Goal: Task Accomplishment & Management: Manage account settings

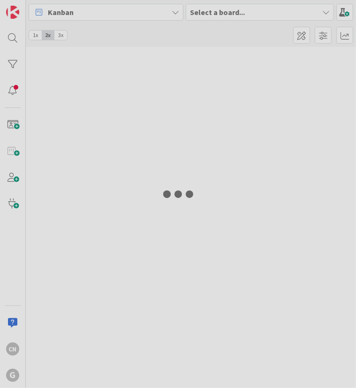
type input "hall"
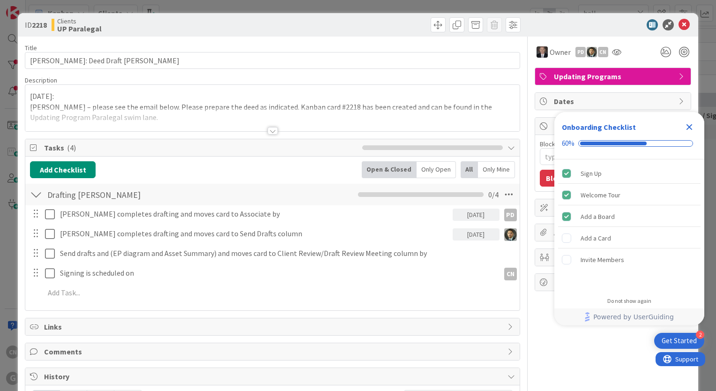
click at [269, 132] on div at bounding box center [273, 130] width 10 height 7
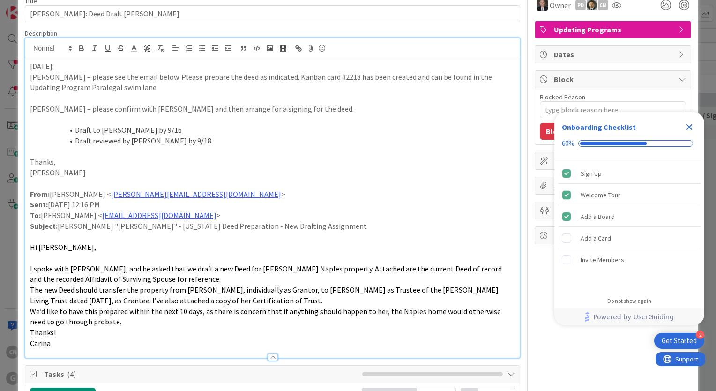
scroll to position [47, 0]
click at [28, 68] on div "[DATE]: [PERSON_NAME] – please see the email below. Please prepare the deed as …" at bounding box center [272, 208] width 494 height 299
click at [355, 126] on icon "Close Checklist" at bounding box center [690, 127] width 6 height 6
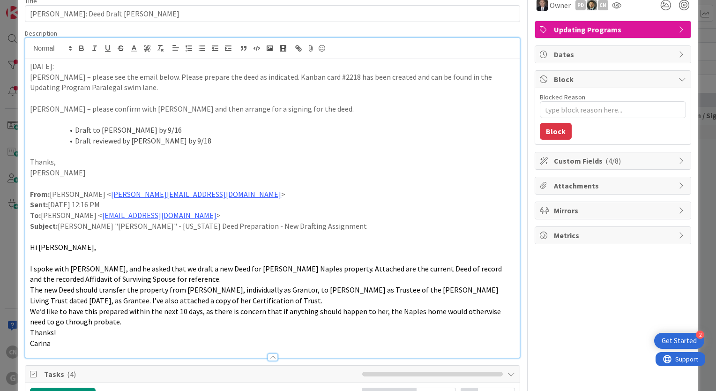
scroll to position [0, 0]
click at [28, 69] on div "[DATE]: [PERSON_NAME] – please see the email below. Please prepare the deed as …" at bounding box center [272, 208] width 494 height 299
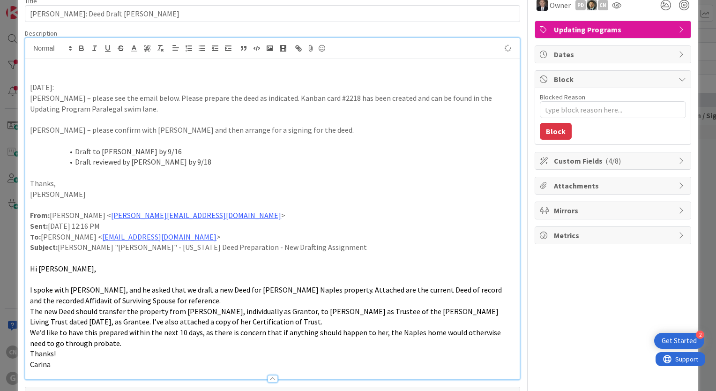
type textarea "x"
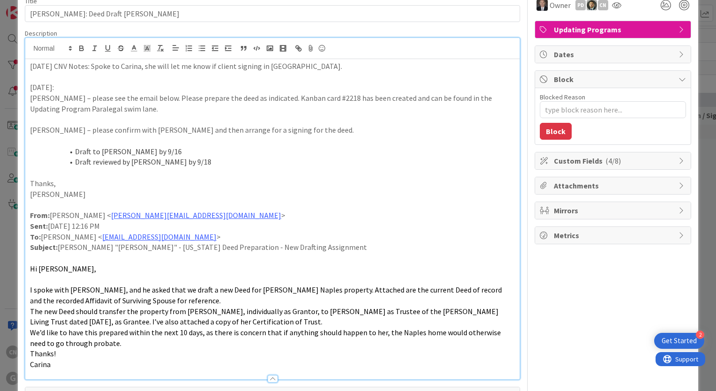
click at [31, 67] on p "[DATE] CNV Notes: Spoke to Carina, she will let me know if client signing in [G…" at bounding box center [272, 66] width 485 height 11
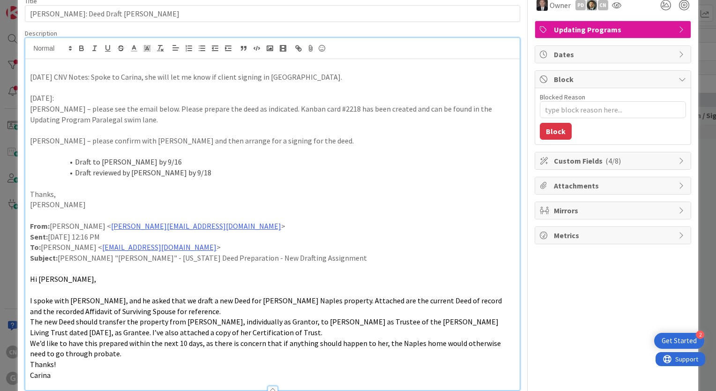
click at [264, 75] on p "[DATE] CNV Notes: Spoke to Carina, she will let me know if client signing in [G…" at bounding box center [272, 77] width 485 height 11
drag, startPoint x: 30, startPoint y: 75, endPoint x: 85, endPoint y: 77, distance: 54.9
click at [85, 77] on p "[DATE] CNV Notes: Spoke to Carina, she will let me know if client signing in [G…" at bounding box center [272, 77] width 485 height 11
click at [83, 42] on div at bounding box center [81, 40] width 6 height 3
drag, startPoint x: 84, startPoint y: 78, endPoint x: 28, endPoint y: 75, distance: 56.8
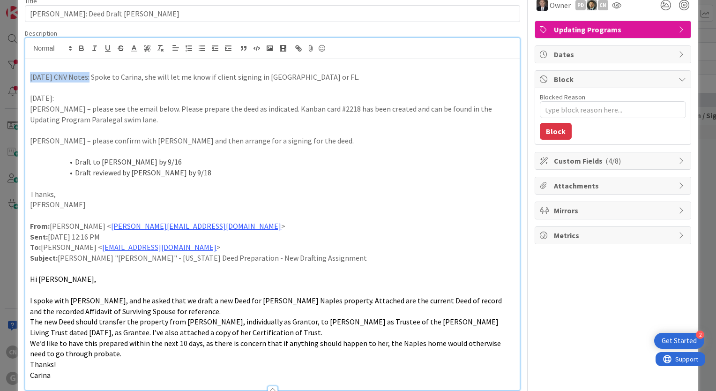
click at [28, 75] on div "[DATE] CNV Notes: Spoke to Carina, she will let me know if client signing in [G…" at bounding box center [272, 224] width 494 height 331
click at [80, 48] on icon "button" at bounding box center [82, 49] width 4 height 2
drag, startPoint x: 339, startPoint y: 206, endPoint x: 336, endPoint y: 223, distance: 17.1
click at [339, 207] on p "[PERSON_NAME]" at bounding box center [272, 204] width 485 height 11
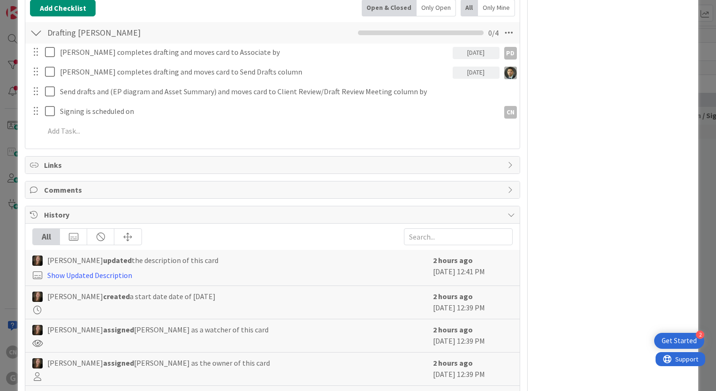
scroll to position [468, 0]
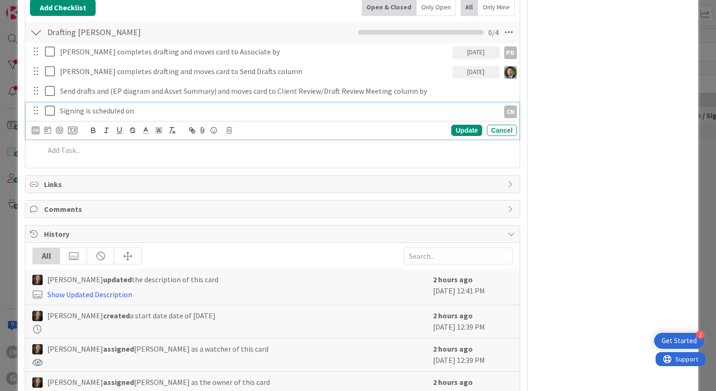
type textarea "x"
click at [174, 108] on p "Signing is scheduled on" at bounding box center [278, 110] width 436 height 11
click at [45, 131] on icon at bounding box center [48, 129] width 7 height 7
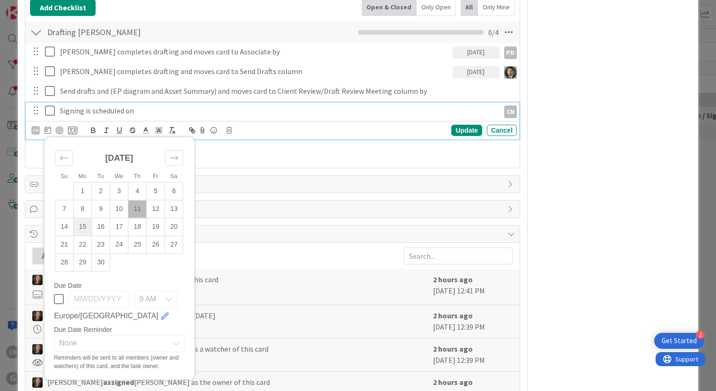
click at [84, 226] on td "15" at bounding box center [83, 227] width 18 height 18
type input "[DATE]"
click at [355, 129] on div "Update" at bounding box center [466, 130] width 30 height 11
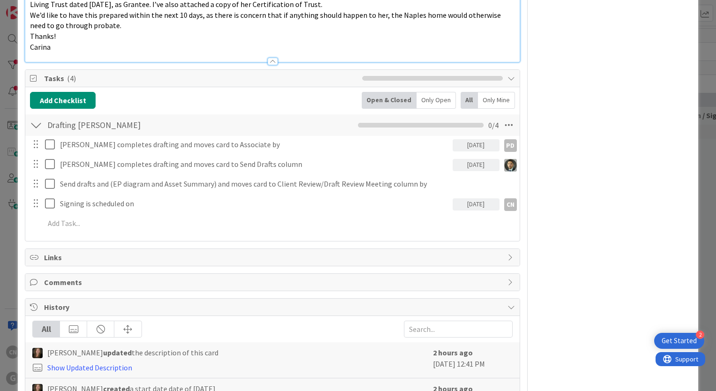
scroll to position [375, 0]
click at [355, 206] on div "[DATE]" at bounding box center [476, 204] width 47 height 12
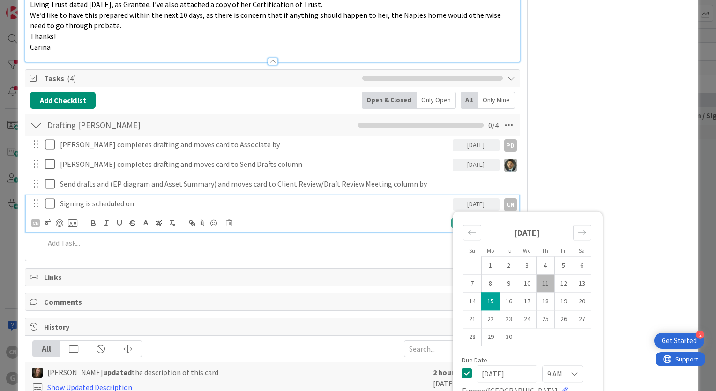
click at [355, 372] on icon at bounding box center [467, 372] width 10 height 11
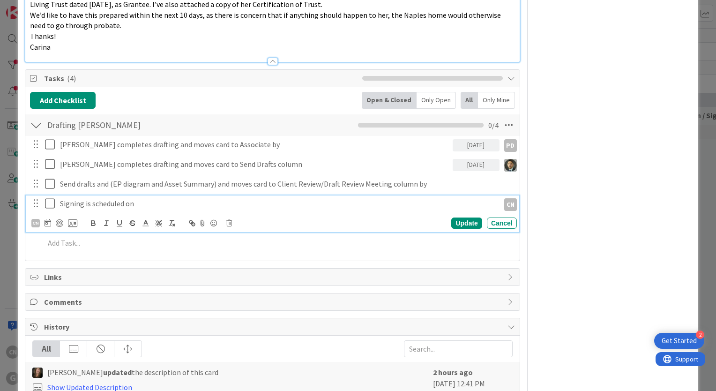
type textarea "x"
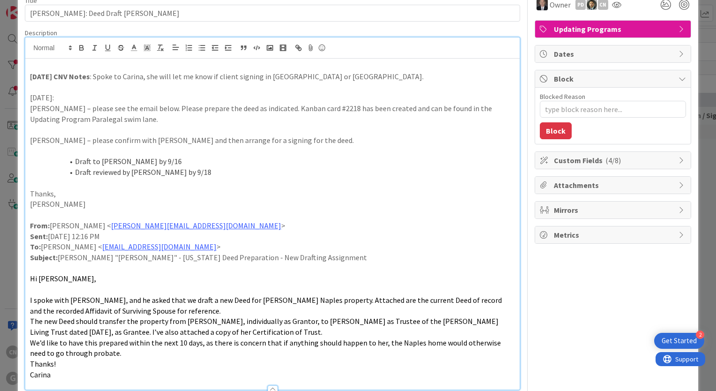
scroll to position [0, 0]
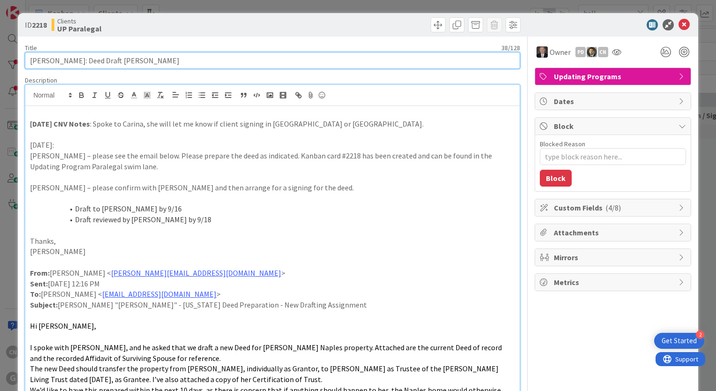
drag, startPoint x: 99, startPoint y: 60, endPoint x: 7, endPoint y: 73, distance: 92.8
click at [7, 73] on div "ID 2218 Clients UP Paralegal Title 38 / 128 [PERSON_NAME]: Deed Draft [PERSON_N…" at bounding box center [358, 195] width 716 height 391
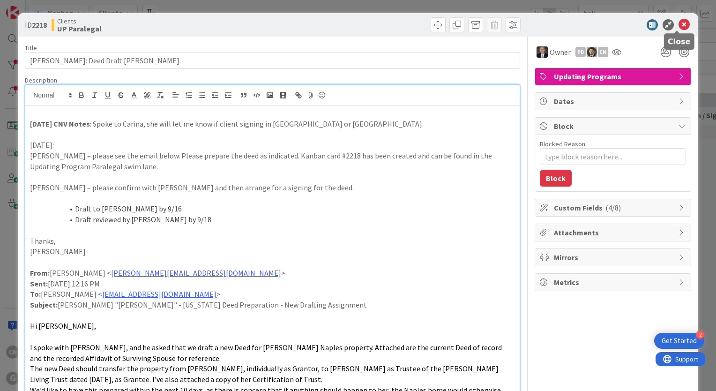
drag, startPoint x: 678, startPoint y: 24, endPoint x: 680, endPoint y: 4, distance: 19.8
click at [355, 24] on icon at bounding box center [684, 24] width 11 height 11
